Goal: Transaction & Acquisition: Register for event/course

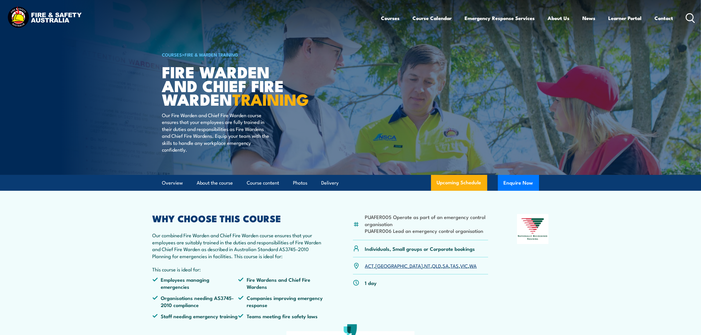
click at [460, 269] on link "VIC" at bounding box center [464, 265] width 8 height 7
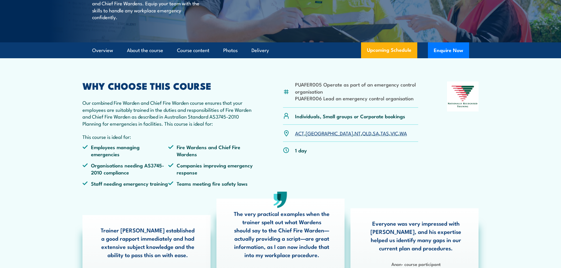
scroll to position [177, 0]
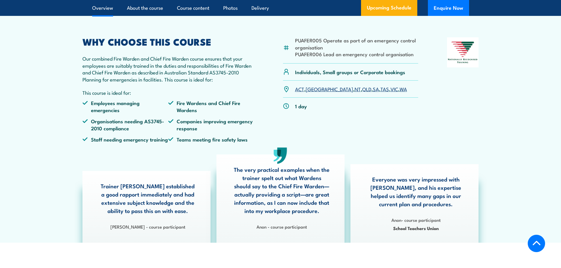
click at [390, 92] on link "VIC" at bounding box center [394, 88] width 8 height 7
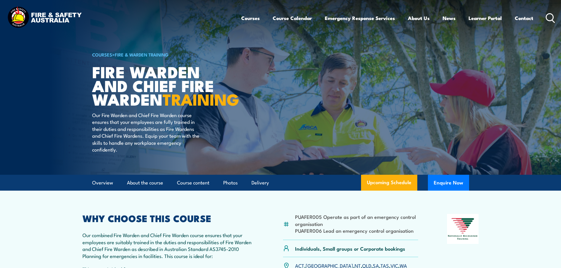
scroll to position [88, 0]
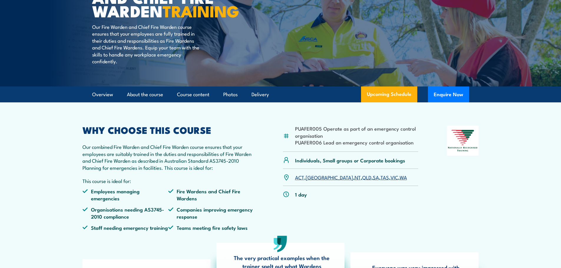
click at [390, 181] on link "VIC" at bounding box center [394, 177] width 8 height 7
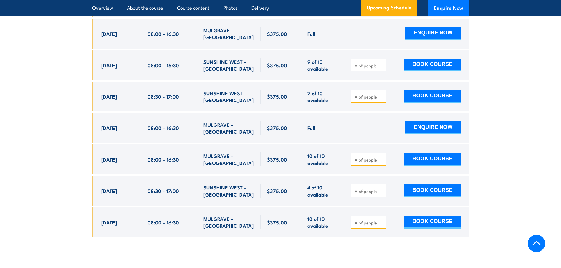
scroll to position [1190, 0]
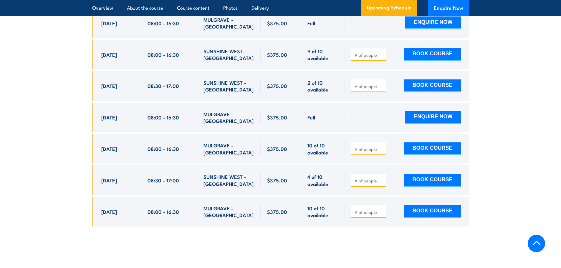
click at [374, 148] on input "number" at bounding box center [368, 149] width 29 height 6
type input "1"
click at [380, 146] on input "1" at bounding box center [368, 149] width 29 height 6
click at [430, 147] on button "BOOK COURSE" at bounding box center [432, 148] width 57 height 13
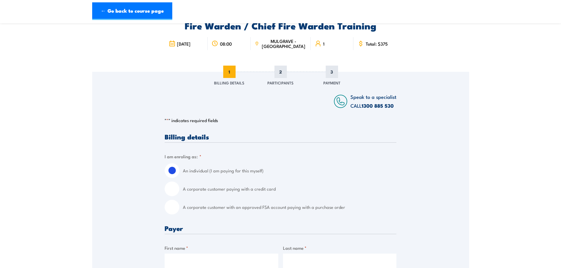
scroll to position [59, 0]
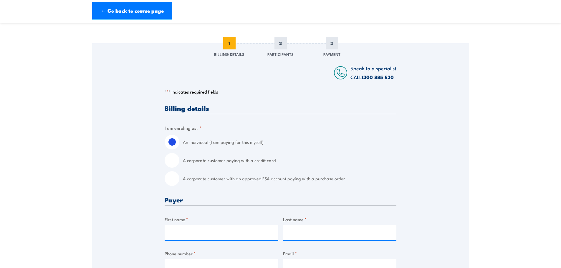
click at [171, 178] on input "A corporate customer with an approved FSA account paying with a purchase order" at bounding box center [172, 178] width 15 height 15
radio input "true"
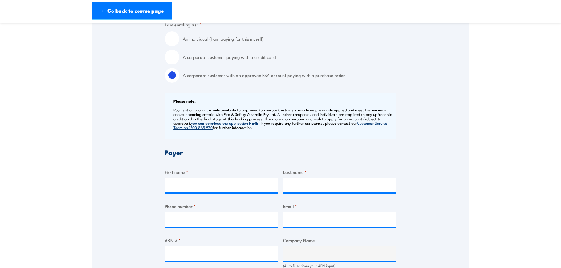
scroll to position [177, 0]
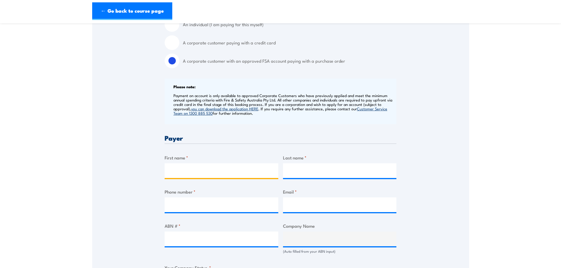
click at [197, 167] on input "First name *" at bounding box center [222, 170] width 114 height 15
type input "[PERSON_NAME]"
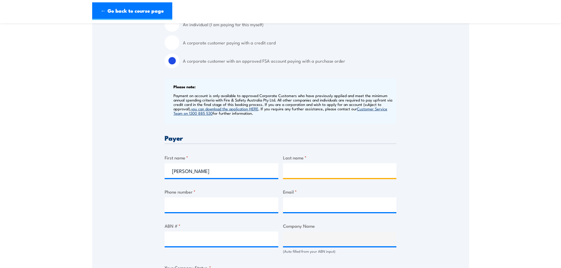
type input "[PERSON_NAME]"
type input "0411053125"
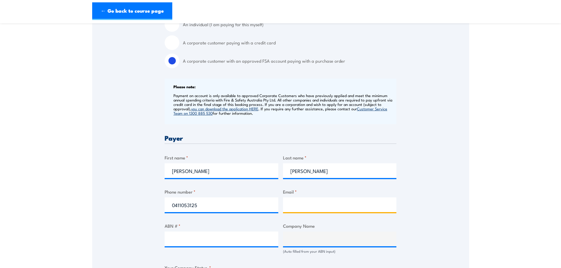
type input "[EMAIL_ADDRESS][DOMAIN_NAME]"
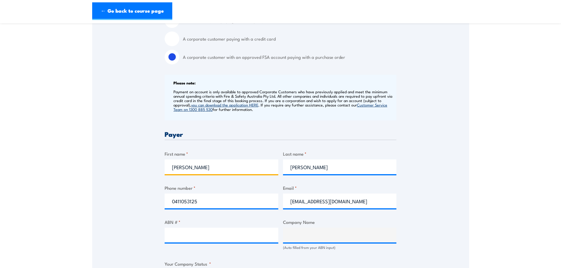
scroll to position [235, 0]
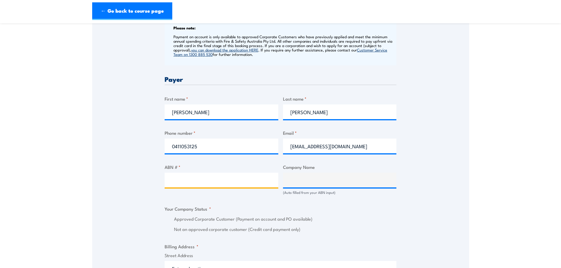
click at [215, 175] on input "ABN # *" at bounding box center [222, 180] width 114 height 15
type input "62 622 444 544"
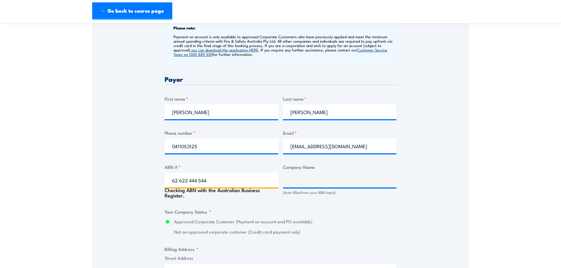
type input "KAPITOL GROUP PTY LTD"
radio input "true"
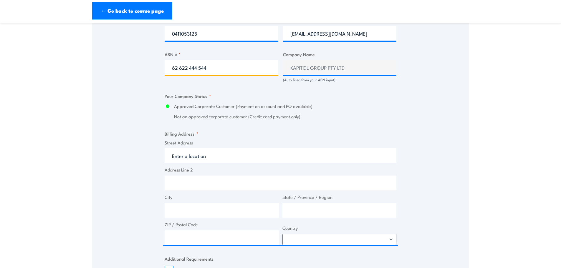
scroll to position [353, 0]
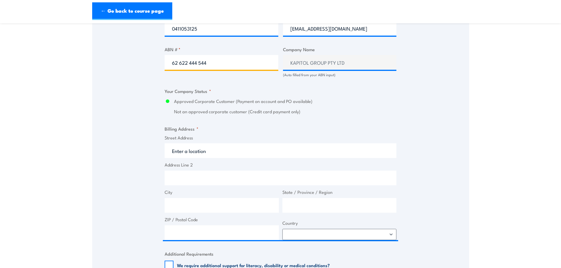
type input "62 622 444 544"
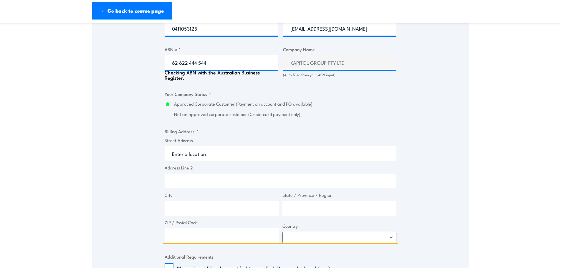
click at [221, 152] on input "Street Address" at bounding box center [281, 153] width 232 height 15
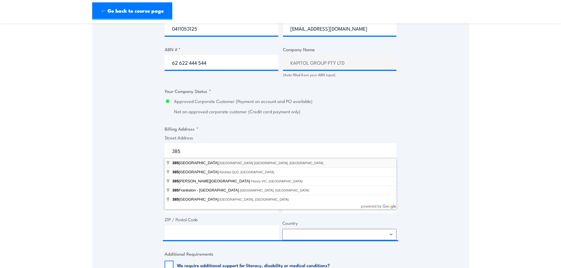
type input "[STREET_ADDRESS]"
type input "[GEOGRAPHIC_DATA]"
type input "Victoria"
type input "3000"
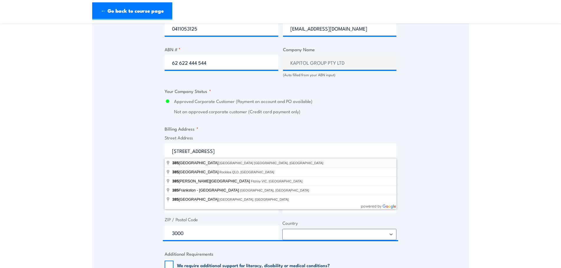
select select "[GEOGRAPHIC_DATA]"
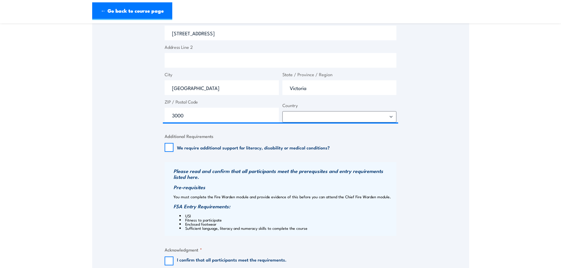
scroll to position [530, 0]
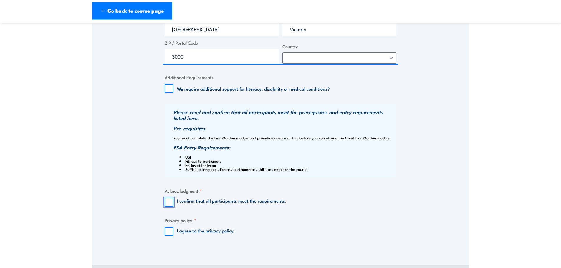
click at [172, 203] on input "I confirm that all participants meet the requirements." at bounding box center [169, 202] width 9 height 9
checkbox input "true"
click at [168, 232] on input "I agree to the privacy policy ." at bounding box center [169, 231] width 9 height 9
checkbox input "true"
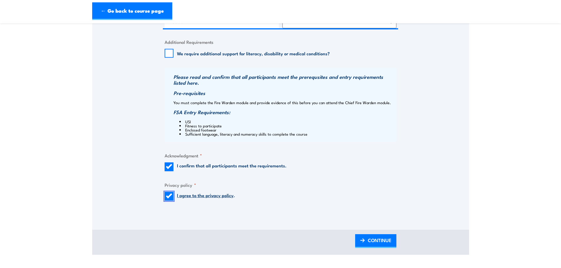
scroll to position [648, 0]
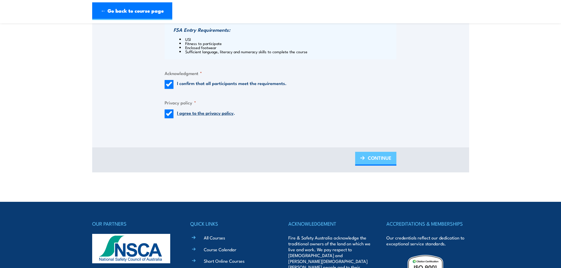
click at [368, 159] on span "CONTINUE" at bounding box center [380, 158] width 24 height 16
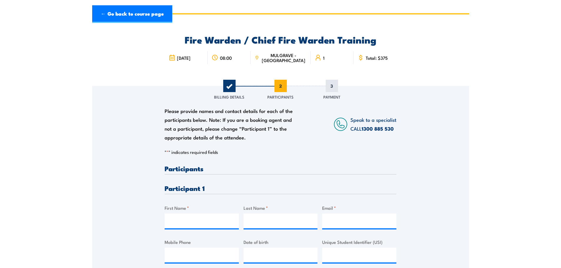
scroll to position [29, 0]
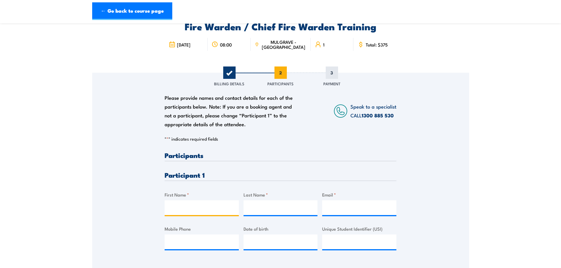
click at [186, 206] on input "First Name *" at bounding box center [202, 207] width 74 height 15
type input "[PERSON_NAME]"
type input "Nicou"
click at [356, 208] on input "Email *" at bounding box center [359, 207] width 74 height 15
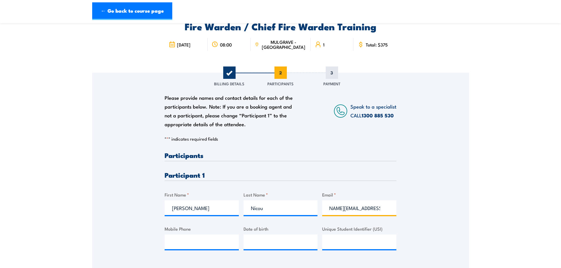
scroll to position [0, 28]
type input "[PERSON_NAME][EMAIL_ADDRESS][DOMAIN_NAME]"
click at [207, 245] on input "Mobile Phone" at bounding box center [202, 242] width 74 height 15
type input "0488 715 800"
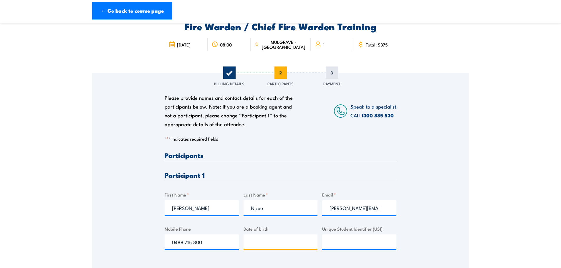
type input "__/__/____"
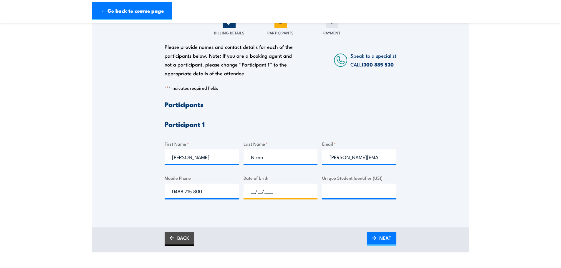
scroll to position [147, 0]
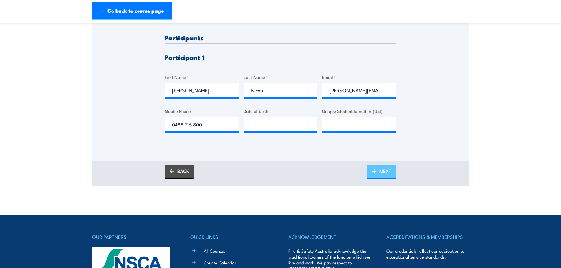
click at [376, 167] on link "NEXT" at bounding box center [381, 172] width 30 height 14
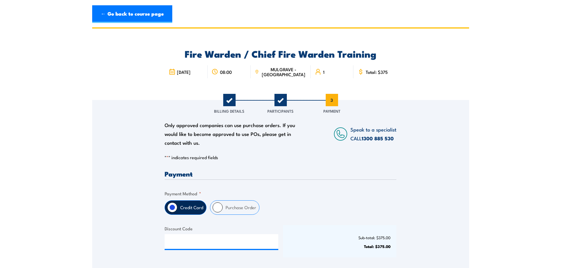
scroll to position [0, 0]
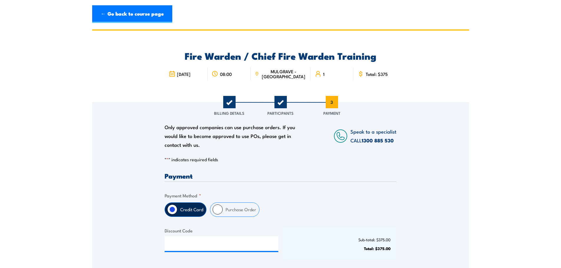
click at [226, 208] on label "Purchase Order" at bounding box center [241, 210] width 37 height 14
click at [223, 208] on input "Purchase Order" at bounding box center [218, 210] width 10 height 10
radio input "true"
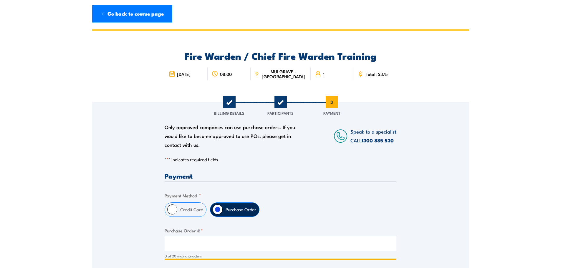
click at [198, 247] on input "Purchase Order # *" at bounding box center [281, 243] width 232 height 15
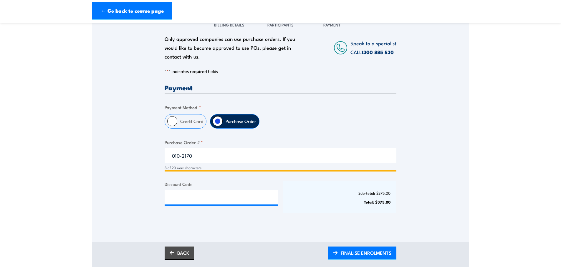
scroll to position [118, 0]
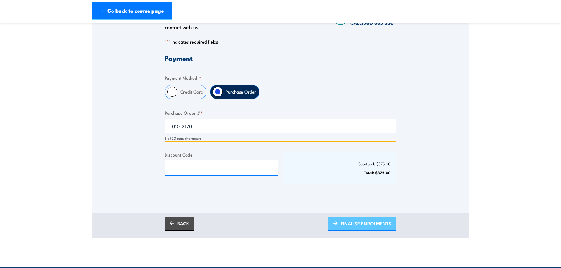
type input "010-2170"
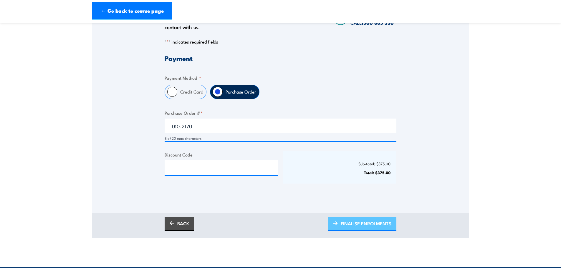
click at [367, 225] on span "FINALISE ENROLMENTS" at bounding box center [366, 224] width 51 height 16
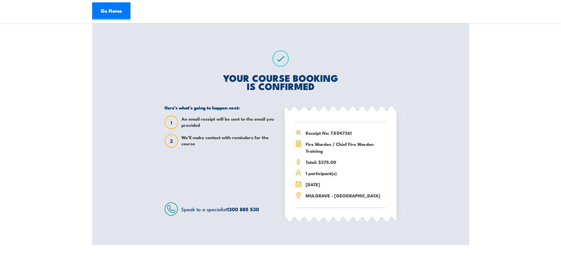
scroll to position [118, 0]
